Goal: Book appointment/travel/reservation

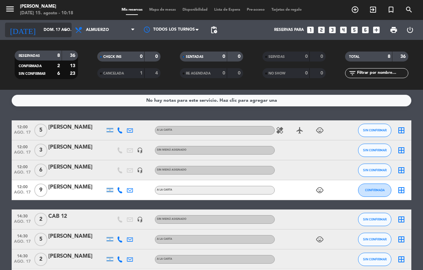
click at [65, 29] on icon "arrow_drop_down" at bounding box center [66, 30] width 8 height 8
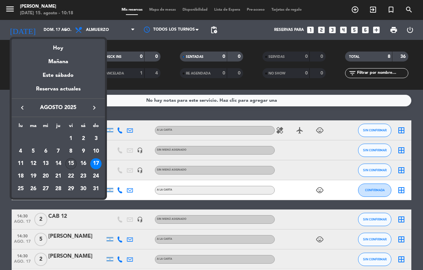
click at [69, 165] on div "15" at bounding box center [70, 164] width 11 height 11
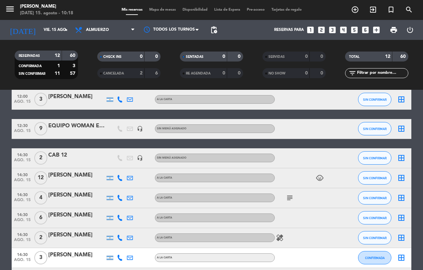
scroll to position [83, 0]
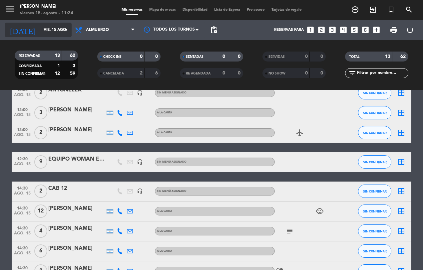
click at [47, 35] on input "vie. 15 ago." at bounding box center [66, 29] width 53 height 11
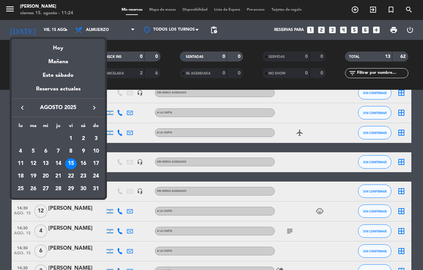
click at [57, 177] on div "21" at bounding box center [58, 176] width 11 height 11
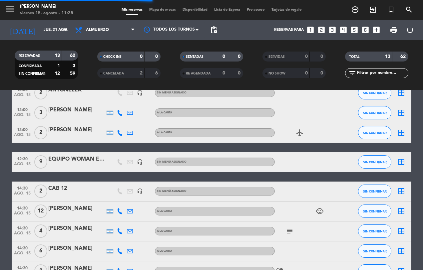
scroll to position [0, 0]
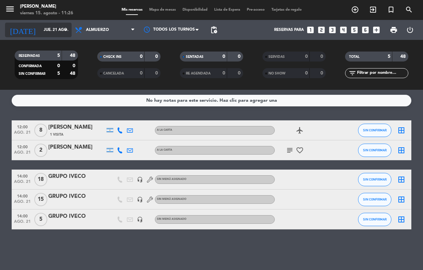
click at [44, 36] on div "[DATE] [DATE] arrow_drop_down" at bounding box center [38, 30] width 67 height 15
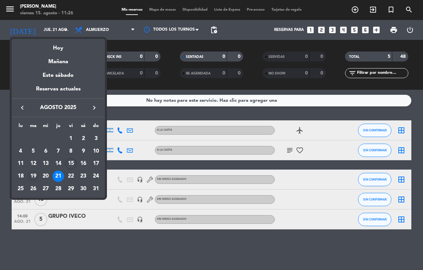
click at [31, 174] on div "19" at bounding box center [33, 176] width 11 height 11
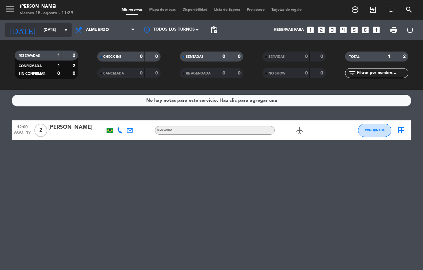
click at [40, 26] on input "[DATE]" at bounding box center [66, 29] width 53 height 11
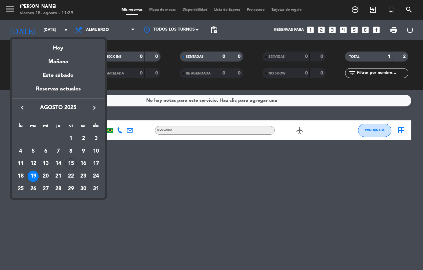
click at [83, 165] on div "16" at bounding box center [83, 164] width 11 height 11
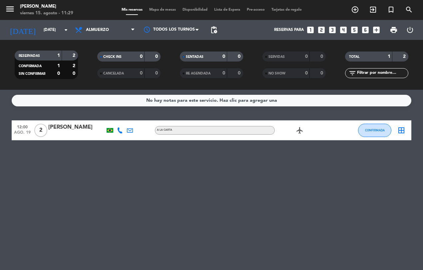
type input "sáb. 16 ago."
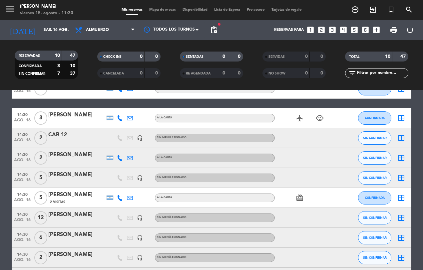
scroll to position [83, 0]
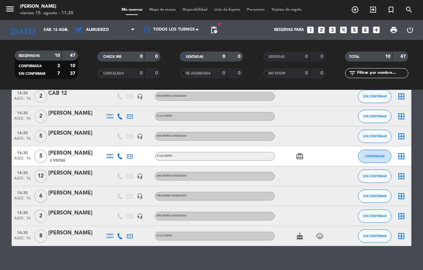
click at [87, 215] on div "[PERSON_NAME]" at bounding box center [76, 213] width 57 height 9
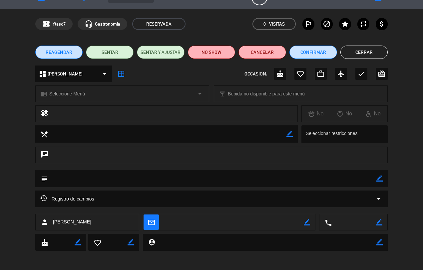
scroll to position [0, 0]
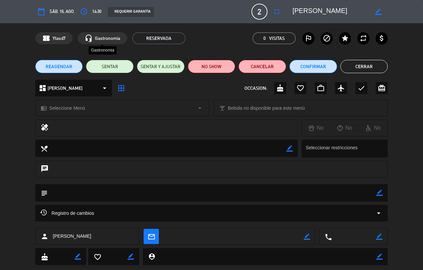
click at [113, 37] on span "Gastronomia" at bounding box center [107, 39] width 25 height 8
